Goal: Task Accomplishment & Management: Use online tool/utility

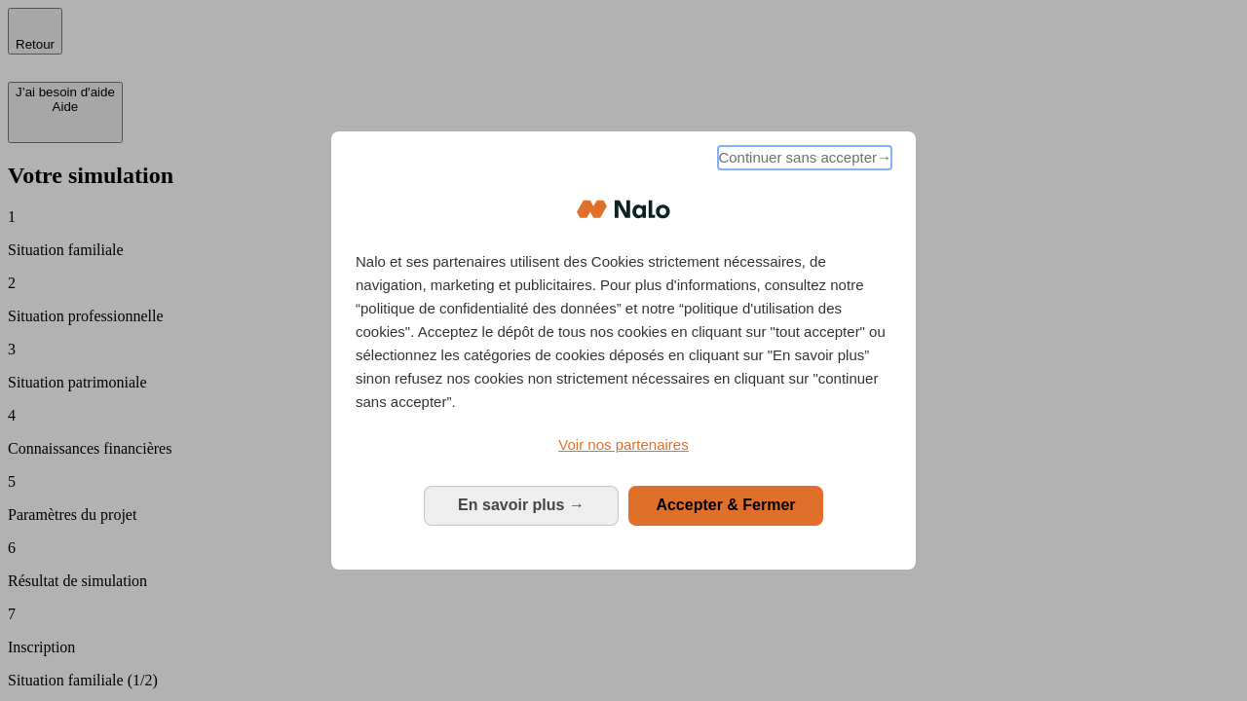
click at [803, 161] on span "Continuer sans accepter →" at bounding box center [804, 157] width 173 height 23
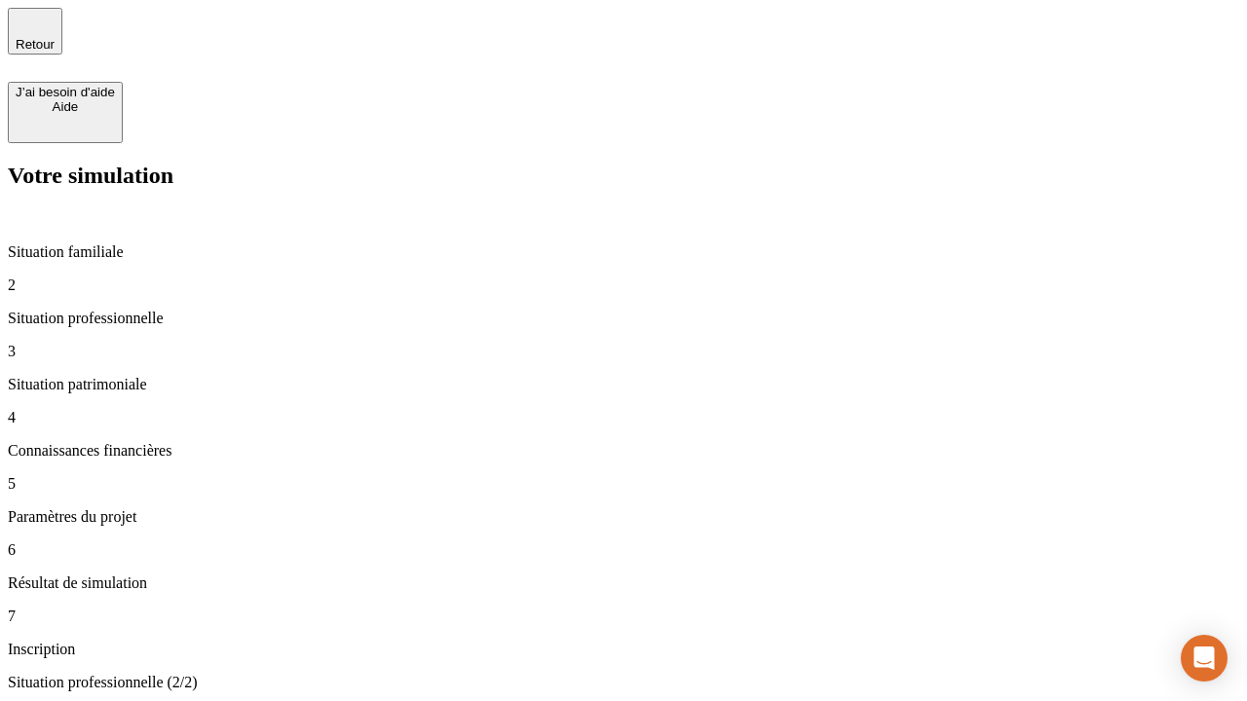
type input "30 000"
